Goal: Find specific page/section: Find specific page/section

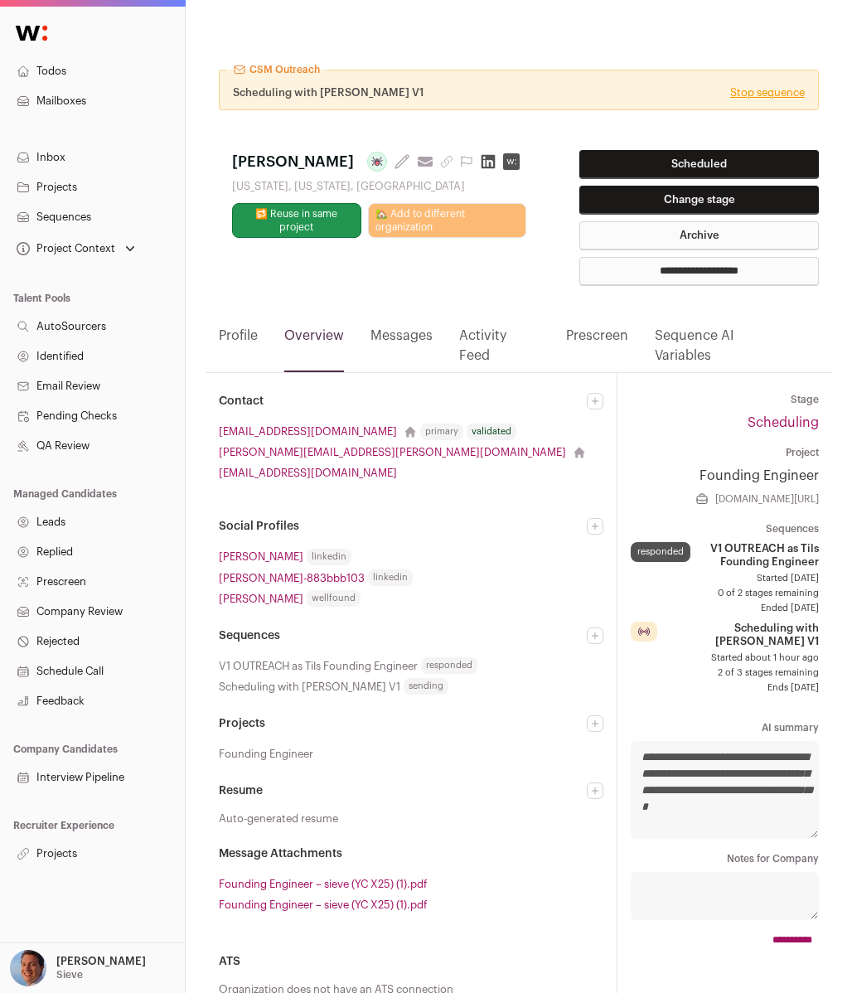
click at [234, 339] on link "Profile" at bounding box center [238, 349] width 39 height 46
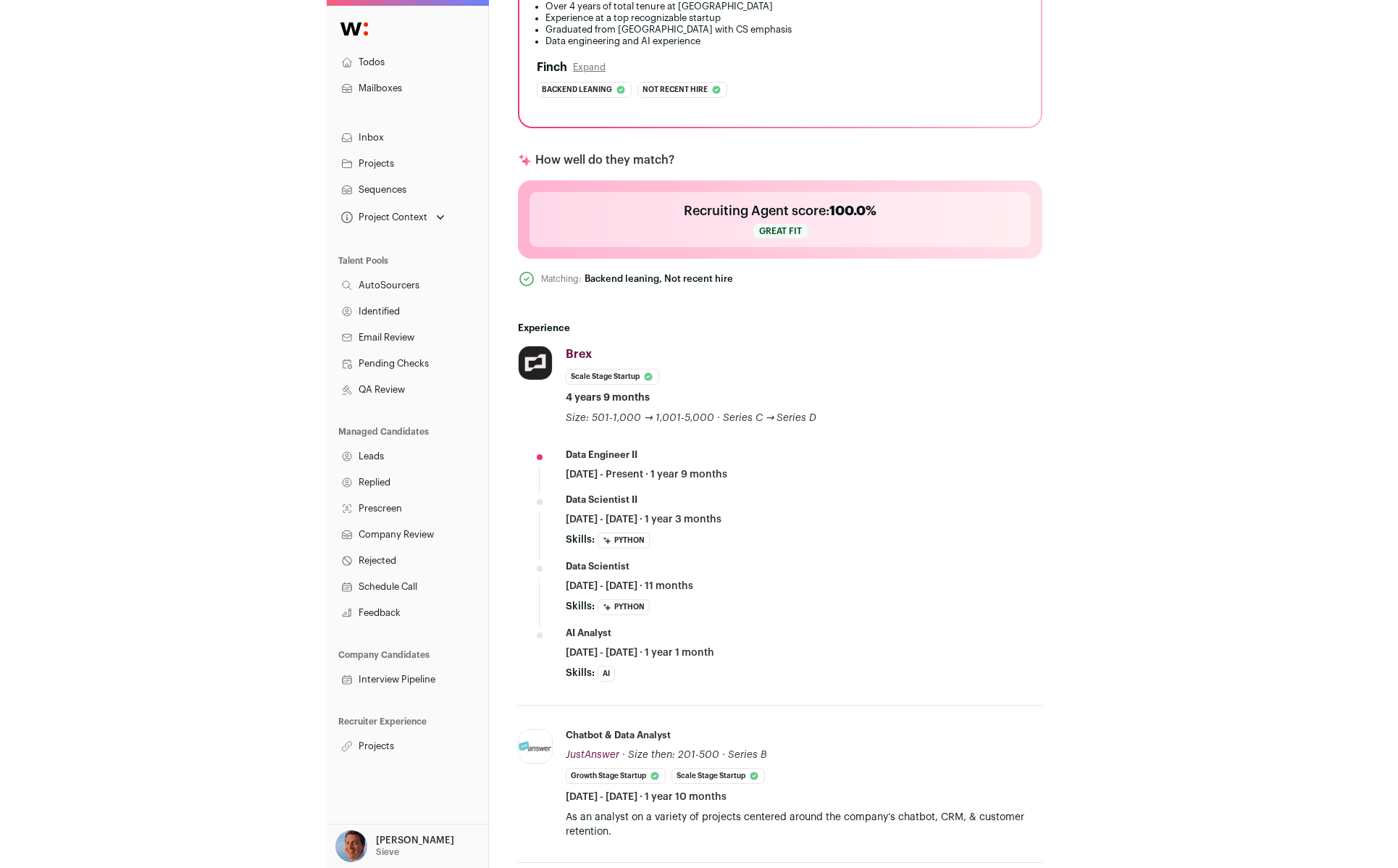
scroll to position [753, 0]
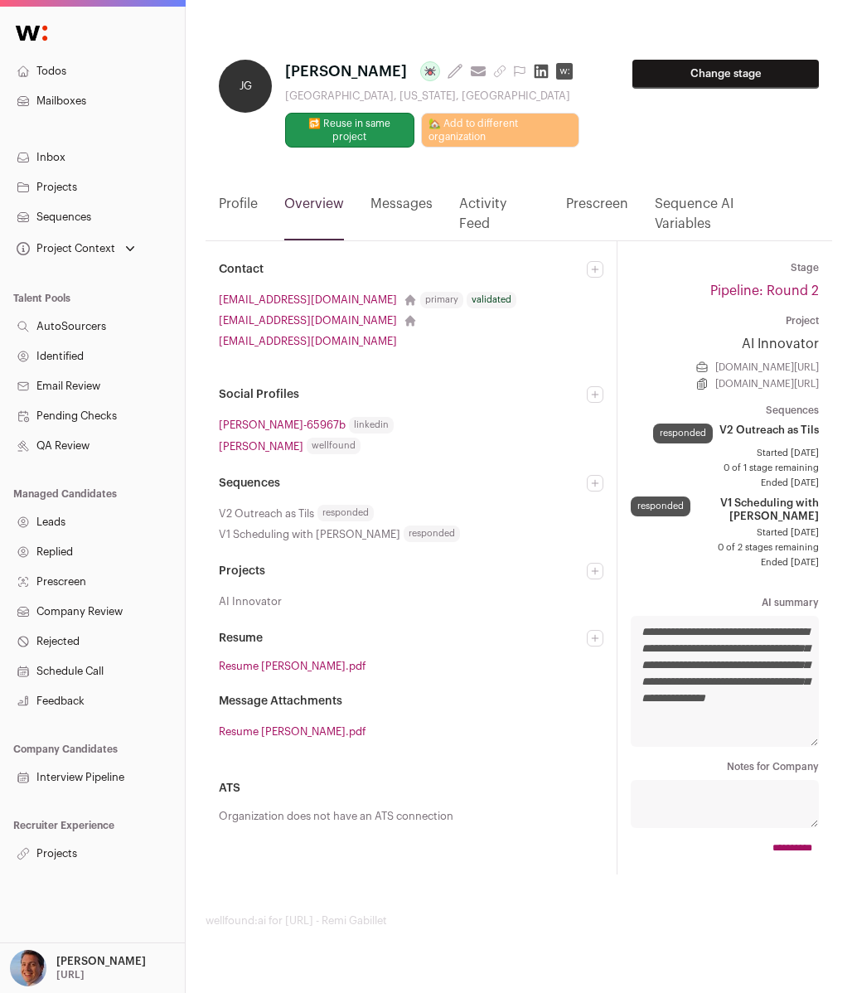
click at [242, 232] on link "Profile" at bounding box center [238, 217] width 39 height 46
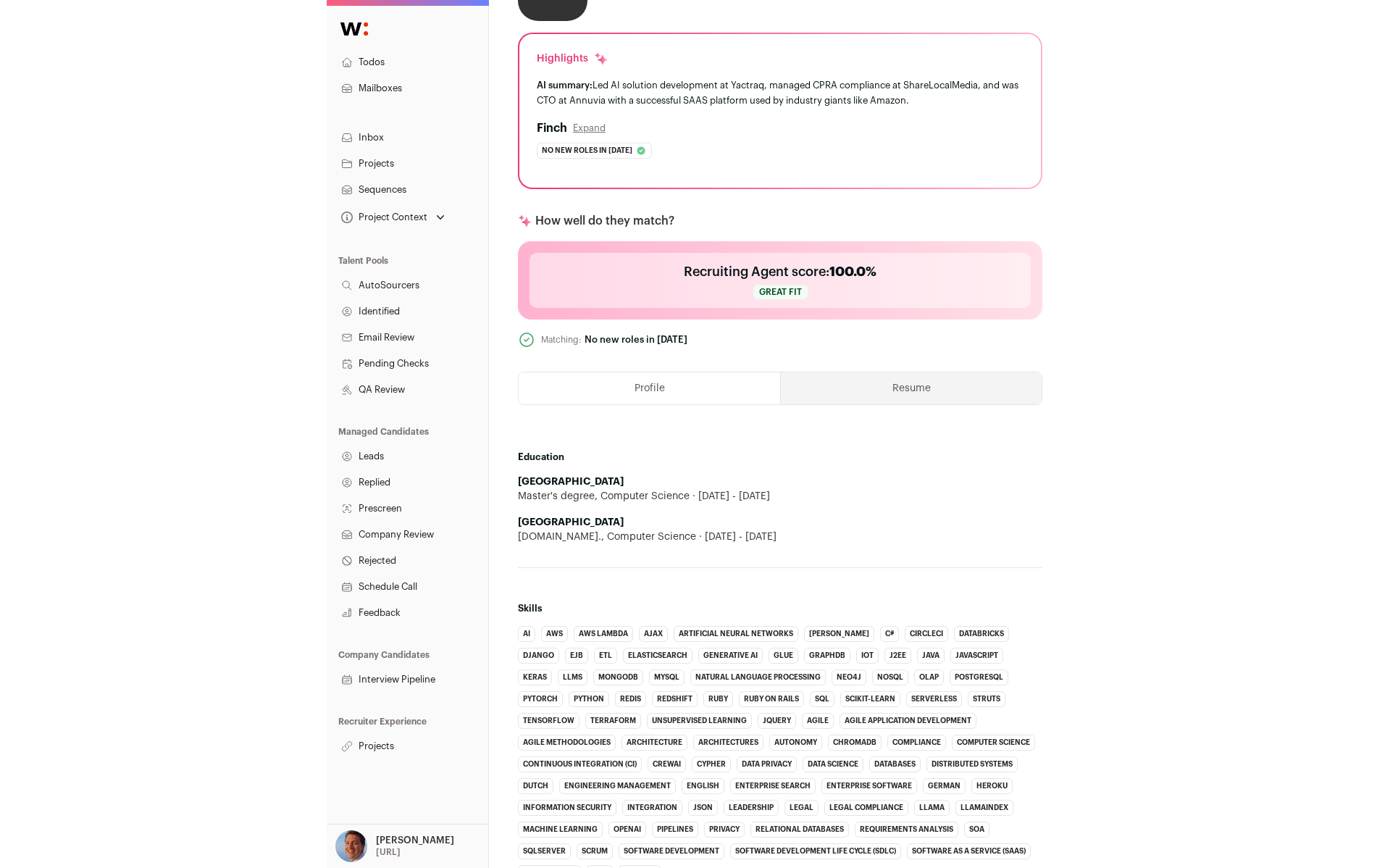
scroll to position [184, 0]
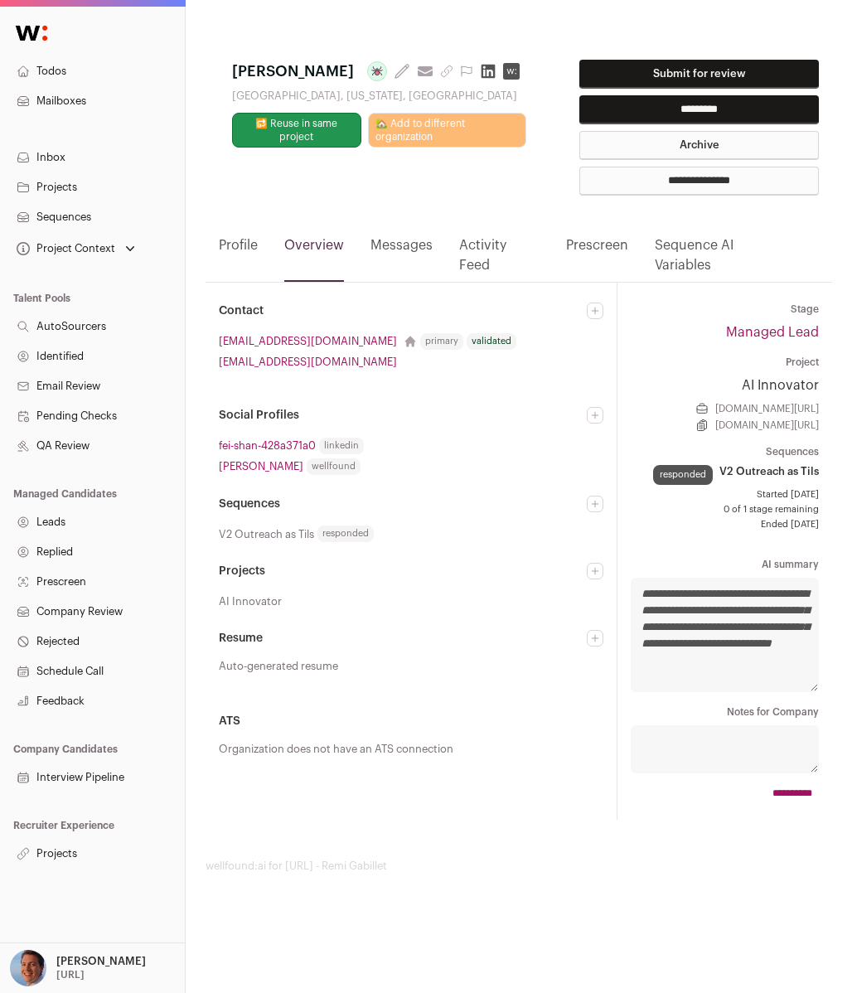
click at [235, 241] on link "Profile" at bounding box center [238, 258] width 39 height 46
